Goal: Information Seeking & Learning: Learn about a topic

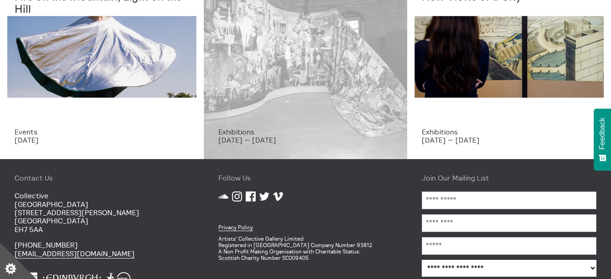
scroll to position [93, 0]
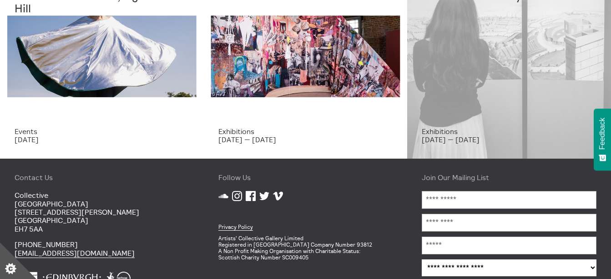
click at [436, 135] on p "[DATE] — [DATE]" at bounding box center [509, 139] width 175 height 8
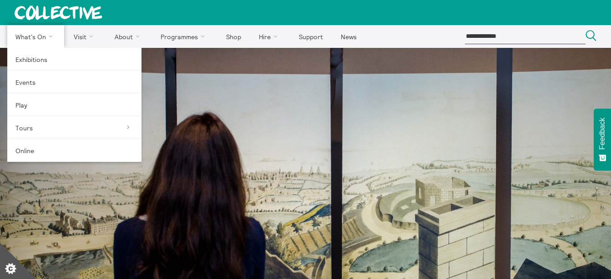
click at [52, 37] on link "What's On" at bounding box center [35, 36] width 57 height 23
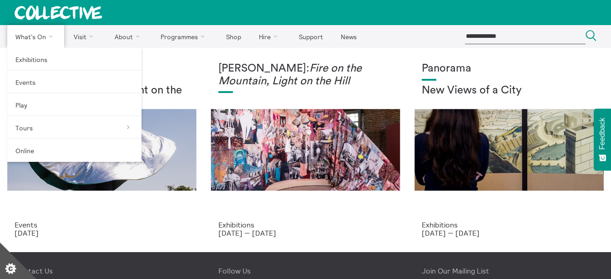
click at [45, 36] on link "What's On" at bounding box center [35, 36] width 57 height 23
click at [35, 55] on link "Exhibitions" at bounding box center [74, 59] width 134 height 23
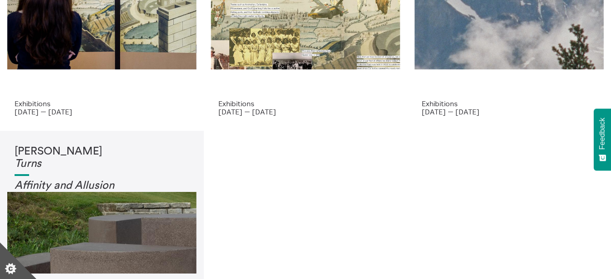
scroll to position [121, 0]
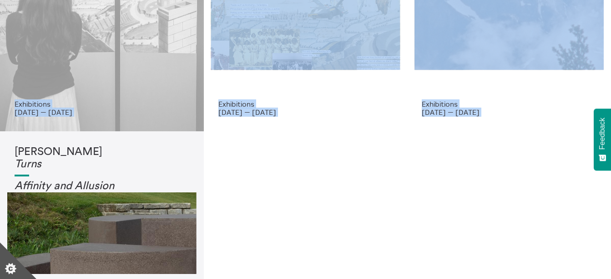
drag, startPoint x: 209, startPoint y: 169, endPoint x: 155, endPoint y: 41, distance: 138.6
click at [155, 41] on div "Panorama New Views of a City Exhibitions [DATE] — [DATE] Quinie: Gala Panorama …" at bounding box center [305, 130] width 611 height 407
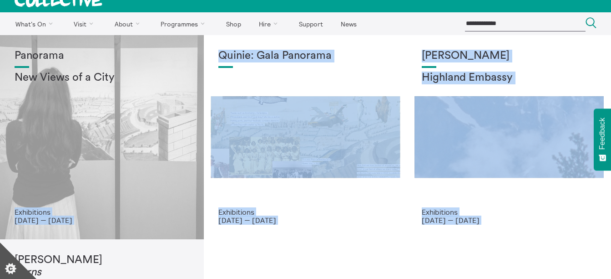
scroll to position [0, 0]
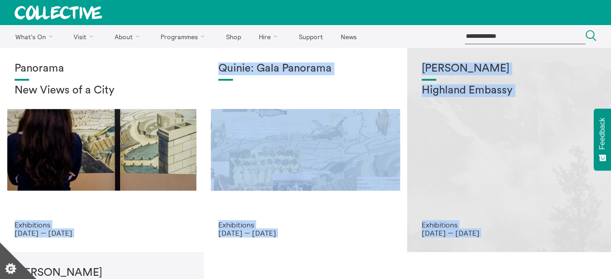
click at [533, 62] on div "[PERSON_NAME] Highland Embassy Exhibitions [DATE] — [DATE]" at bounding box center [509, 150] width 204 height 204
